Goal: Task Accomplishment & Management: Use online tool/utility

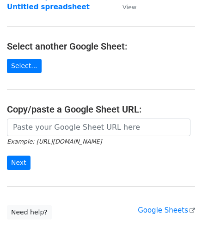
scroll to position [131, 0]
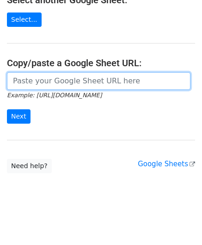
click at [52, 77] on input "url" at bounding box center [99, 81] width 184 height 18
paste input "[URL][DOMAIN_NAME]"
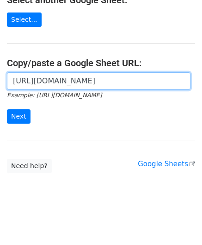
scroll to position [0, 205]
type input "[URL][DOMAIN_NAME]"
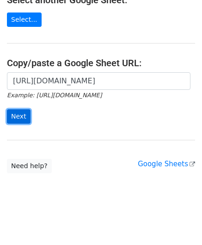
click at [23, 115] on input "Next" at bounding box center [19, 116] width 24 height 14
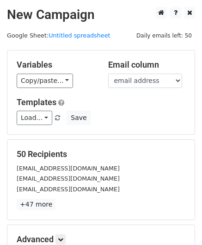
scroll to position [113, 0]
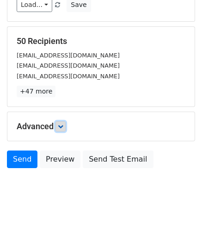
click at [62, 126] on icon at bounding box center [61, 127] width 6 height 6
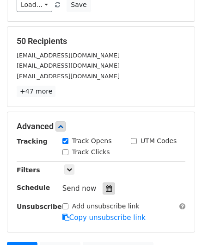
click at [103, 186] on div at bounding box center [109, 188] width 12 height 12
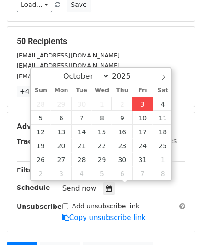
type input "[DATE] 12:00"
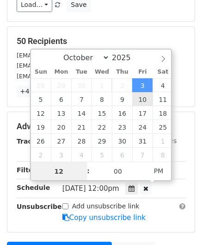
paste input "0"
type input "10"
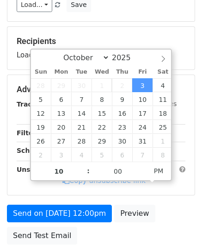
type input "[DATE] 22:00"
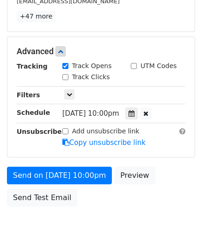
scroll to position [225, 0]
